Goal: Navigation & Orientation: Find specific page/section

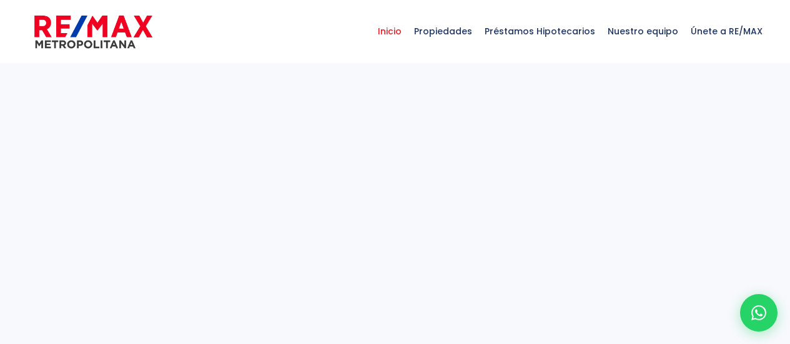
select select
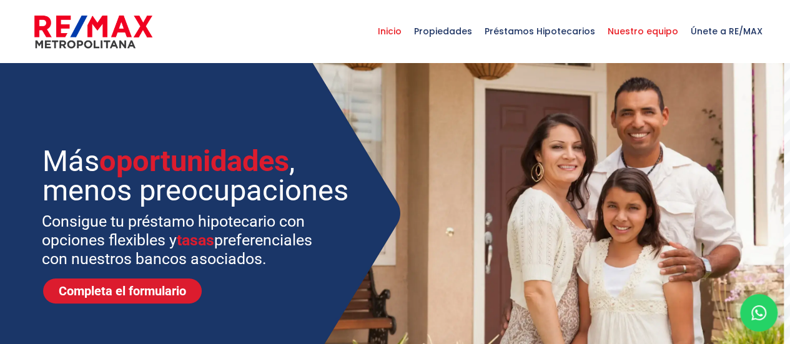
click at [652, 30] on span "Nuestro equipo" at bounding box center [642, 30] width 83 height 37
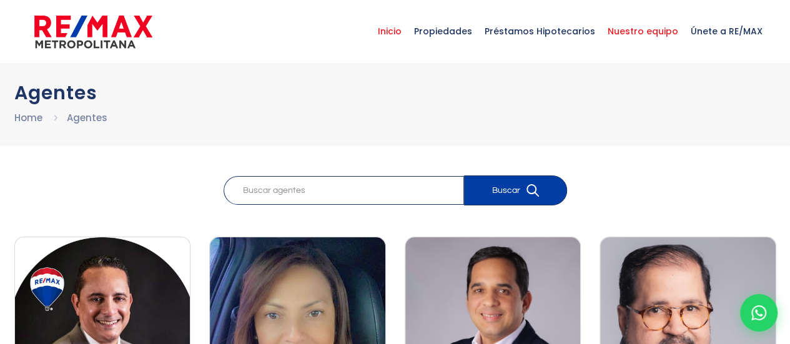
click at [405, 31] on span "Inicio" at bounding box center [389, 30] width 36 height 37
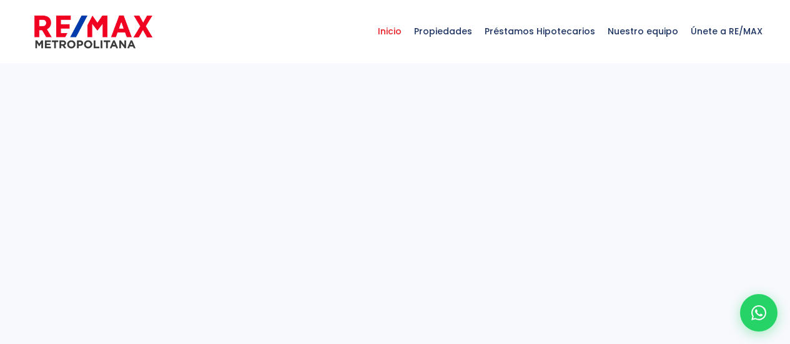
select select
